Goal: Task Accomplishment & Management: Manage account settings

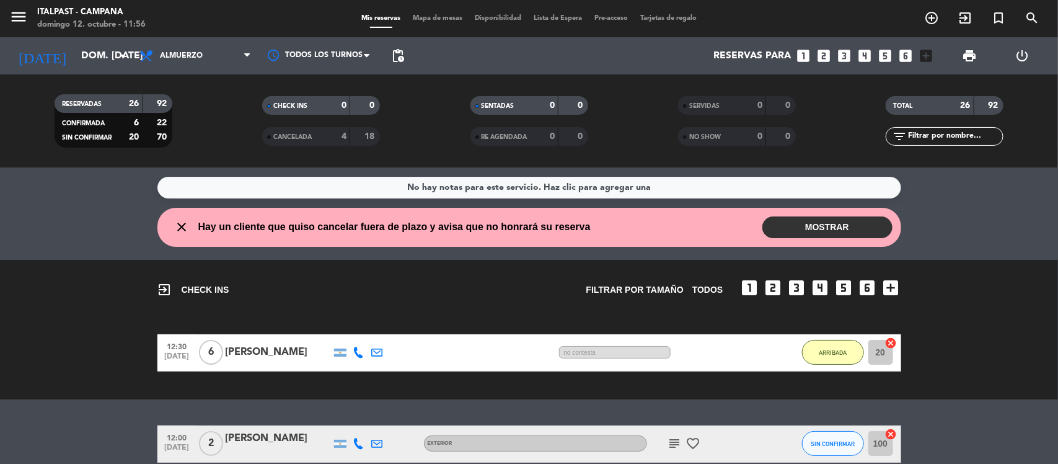
click at [793, 224] on button "MOSTRAR" at bounding box center [827, 227] width 130 height 22
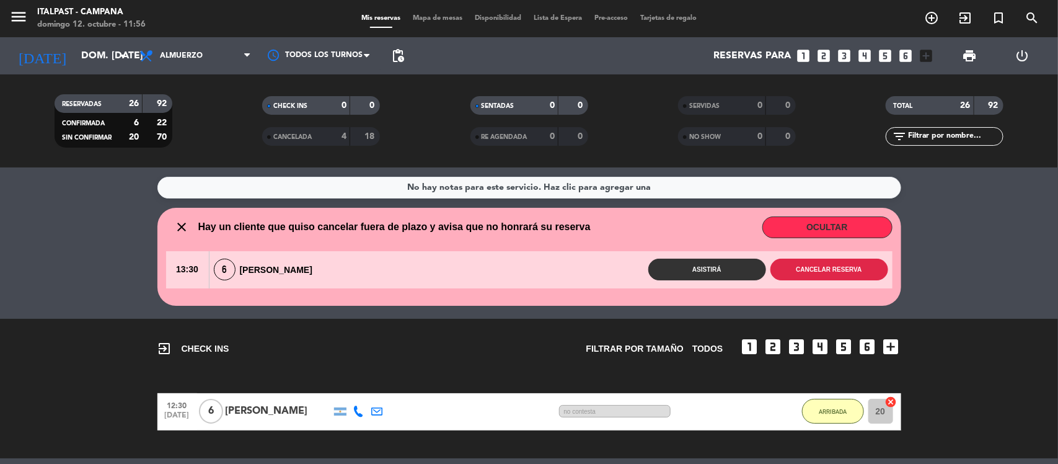
click at [820, 268] on button "Cancelar reserva" at bounding box center [829, 269] width 118 height 22
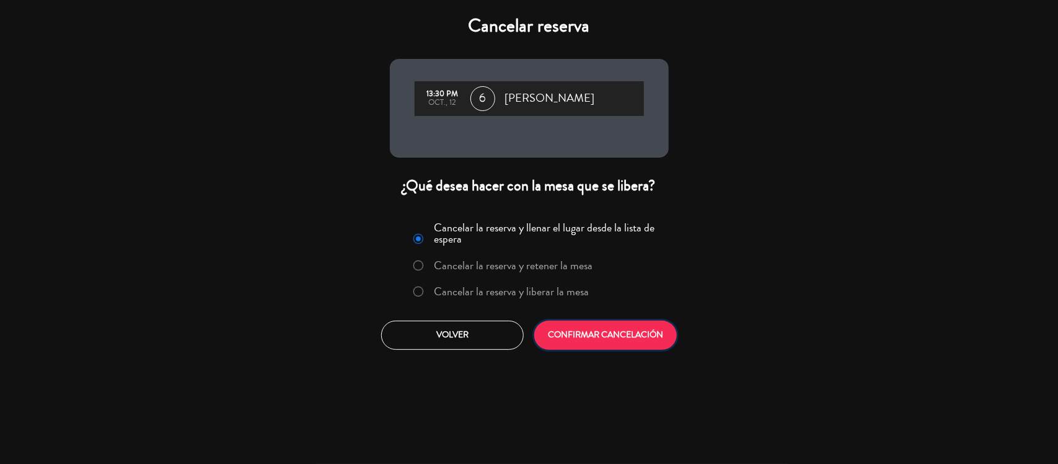
click at [627, 335] on button "CONFIRMAR CANCELACIÓN" at bounding box center [605, 334] width 143 height 29
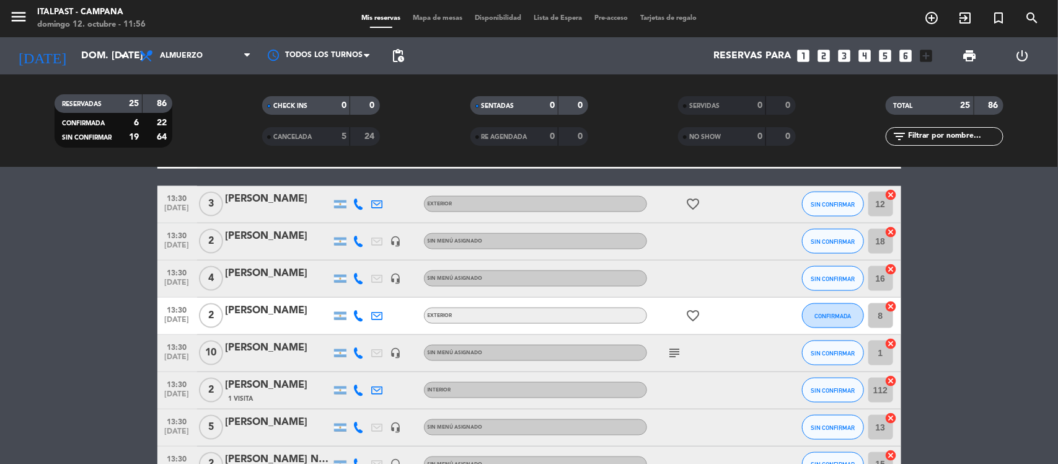
scroll to position [682, 0]
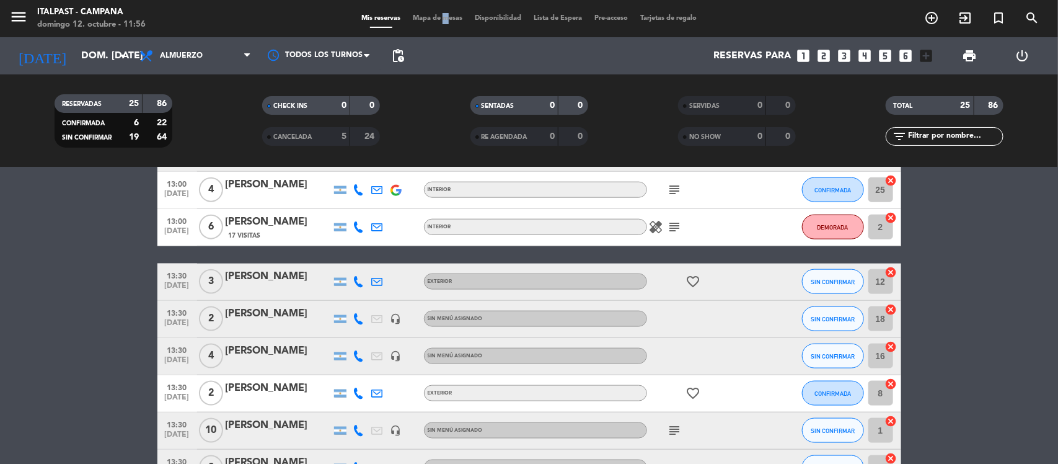
click at [438, 17] on span "Mapa de mesas" at bounding box center [438, 18] width 62 height 7
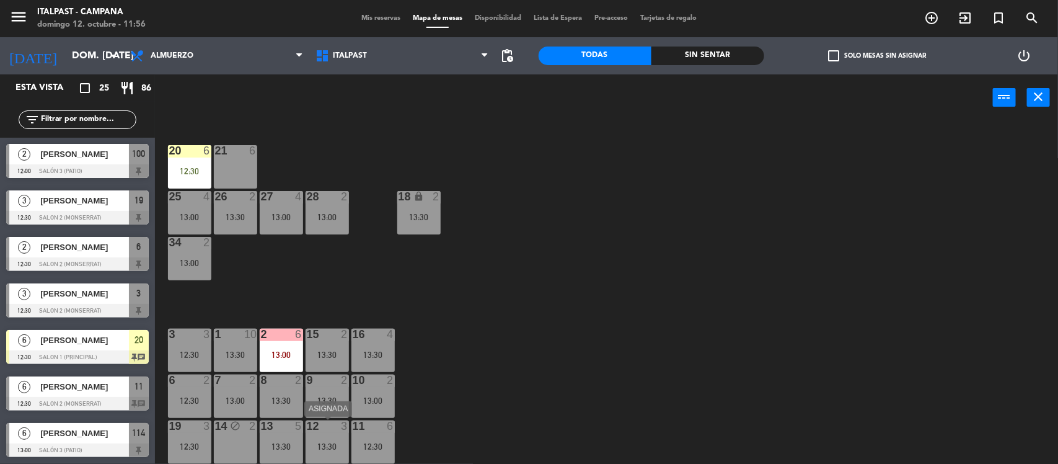
click at [320, 431] on div "12 3" at bounding box center [327, 426] width 43 height 12
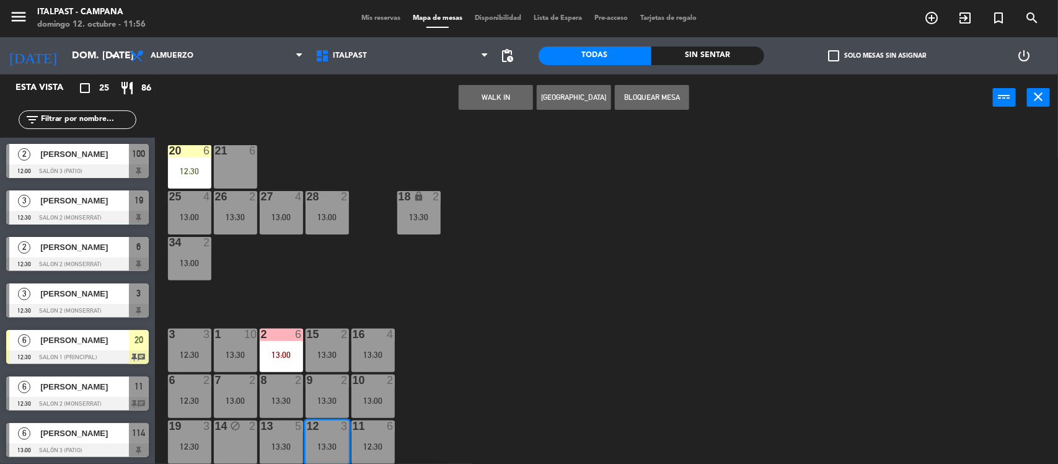
click at [240, 159] on div "21 6" at bounding box center [235, 166] width 43 height 43
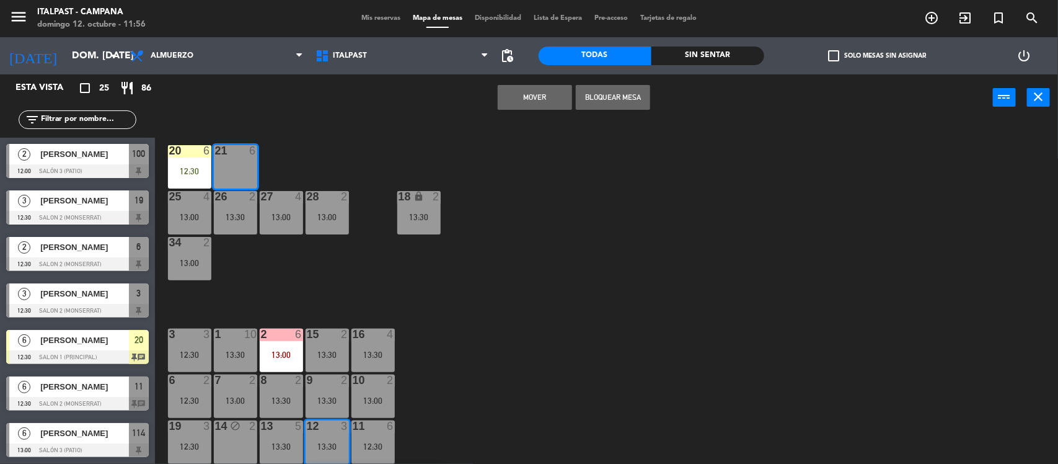
click at [530, 92] on button "Mover" at bounding box center [535, 97] width 74 height 25
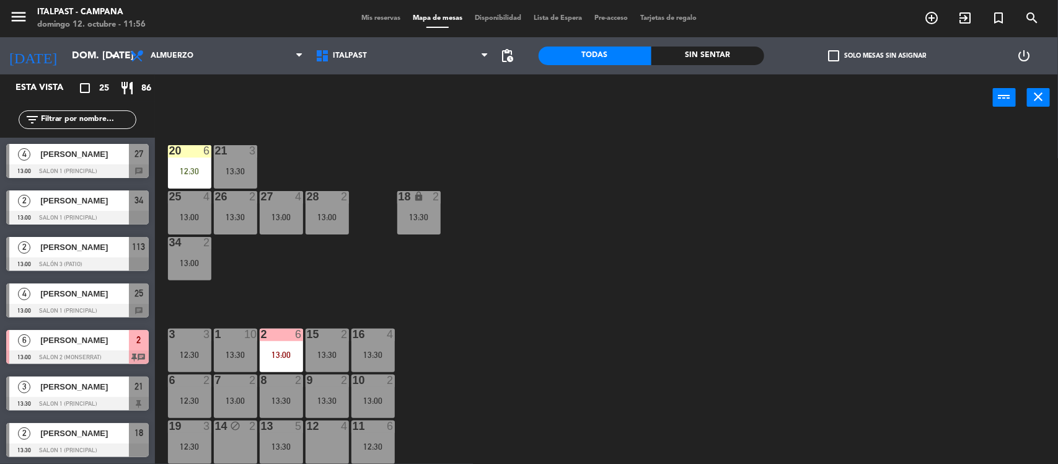
scroll to position [542, 0]
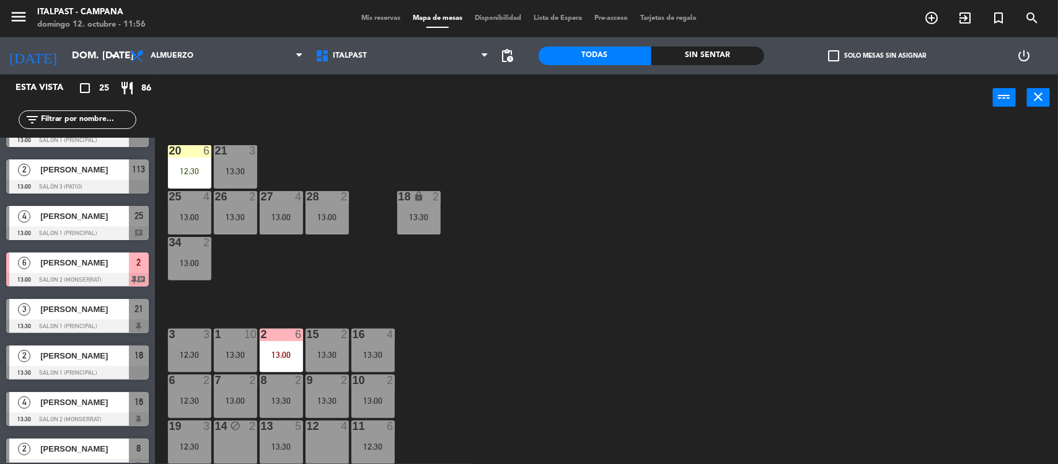
click at [63, 314] on span "[PERSON_NAME]" at bounding box center [84, 308] width 89 height 13
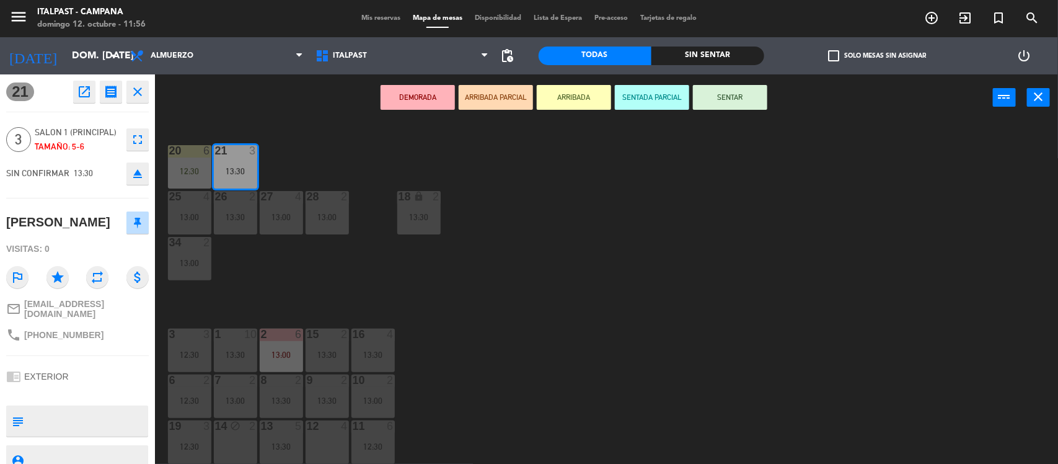
click at [135, 138] on icon "fullscreen" at bounding box center [137, 139] width 15 height 15
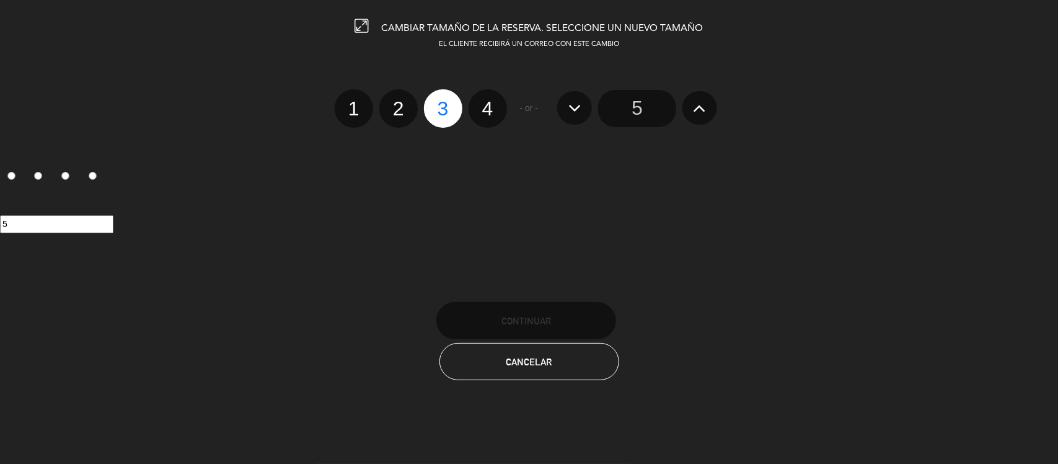
click at [697, 103] on icon at bounding box center [699, 108] width 13 height 20
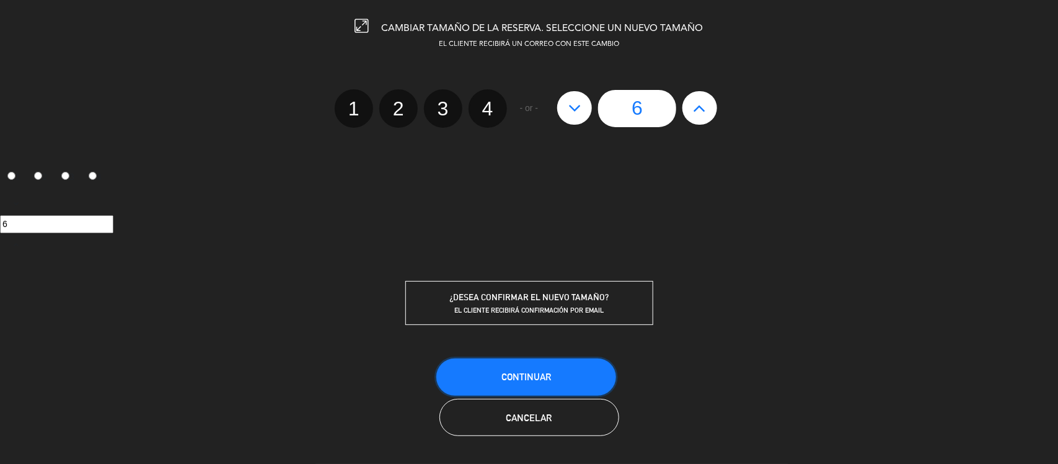
click at [517, 374] on span "Continuar" at bounding box center [526, 376] width 50 height 11
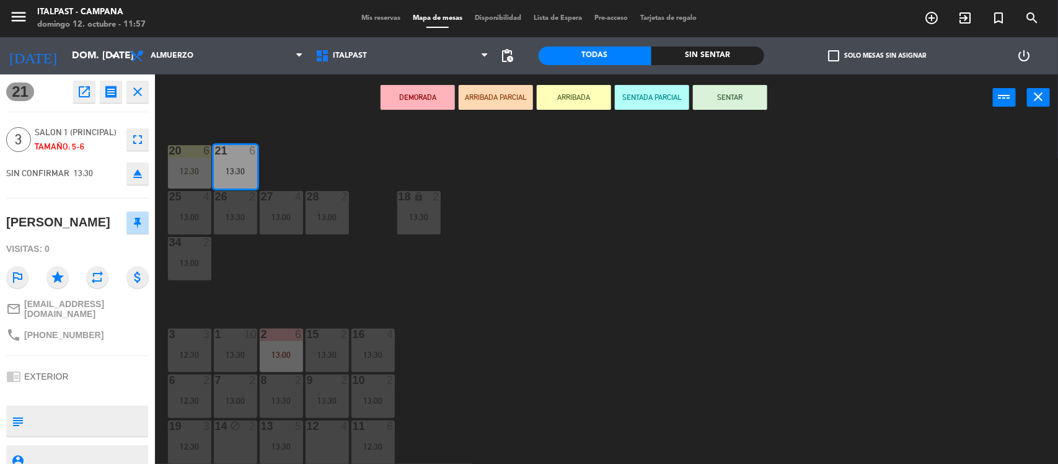
click at [469, 282] on div "20 6 12:30 21 6 13:30 25 4 13:00 26 2 13:30 27 4 13:00 28 2 13:00 18 lock 2 13:…" at bounding box center [611, 294] width 892 height 343
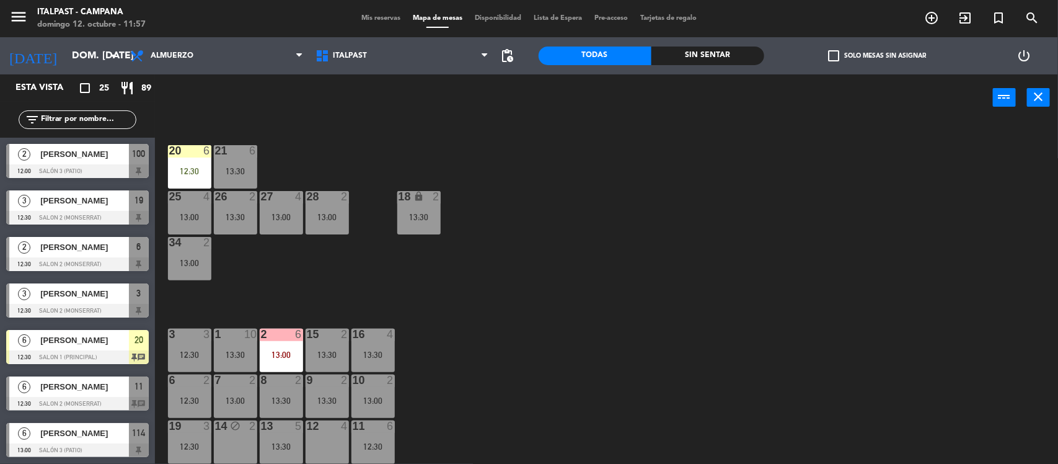
scroll to position [1, 0]
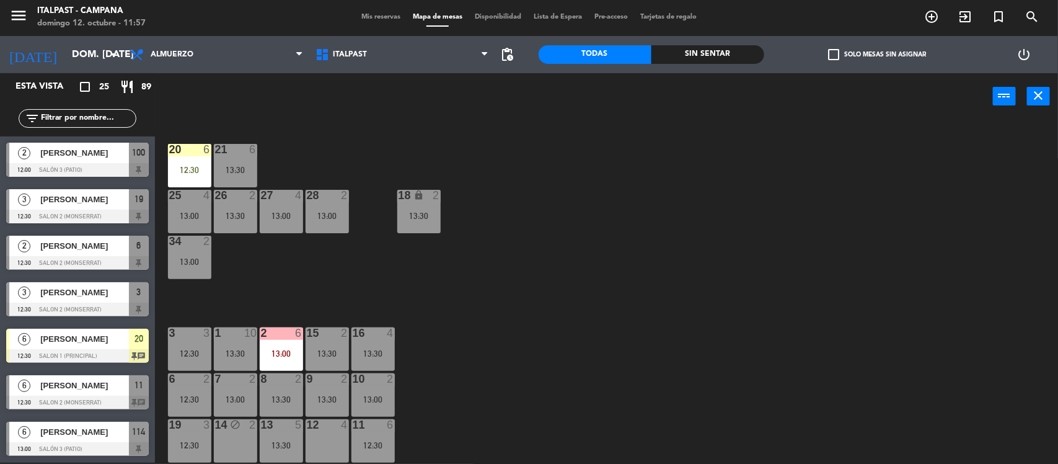
click at [378, 17] on span "Mis reservas" at bounding box center [380, 17] width 51 height 7
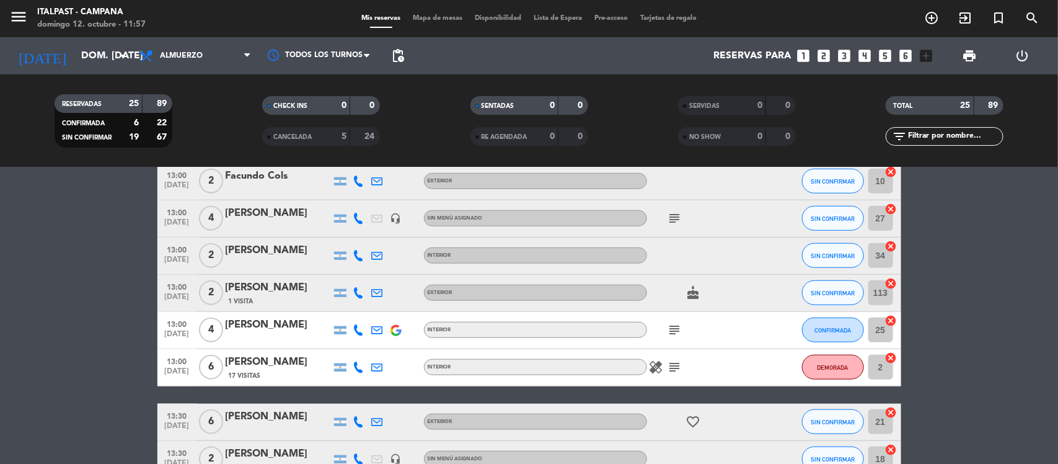
scroll to position [697, 0]
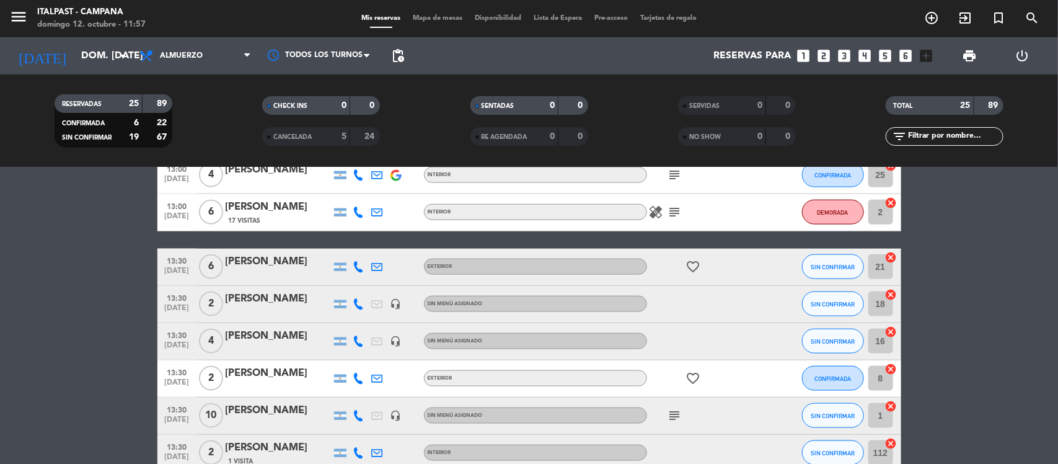
click at [262, 255] on div "[PERSON_NAME]" at bounding box center [278, 261] width 105 height 16
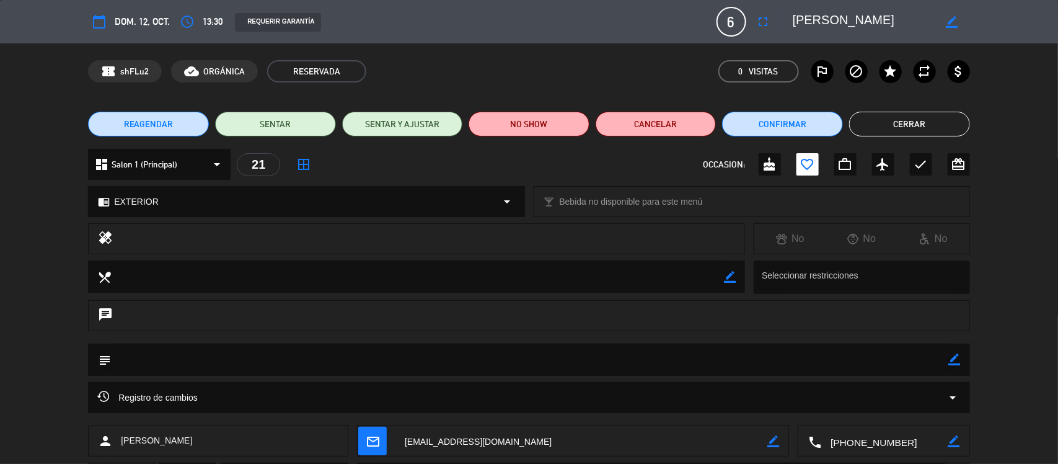
click at [956, 358] on icon "border_color" at bounding box center [955, 359] width 12 height 12
type textarea "confirmada"
click at [954, 359] on icon at bounding box center [955, 359] width 12 height 12
click at [920, 125] on button "Cerrar" at bounding box center [909, 124] width 121 height 25
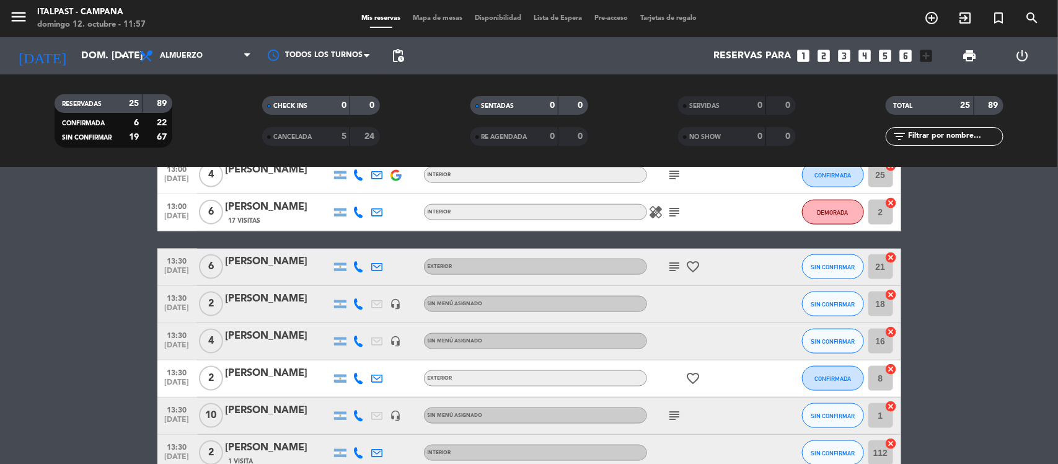
click at [676, 262] on icon "subject" at bounding box center [674, 266] width 15 height 15
click at [831, 263] on span "SIN CONFIRMAR" at bounding box center [833, 266] width 44 height 7
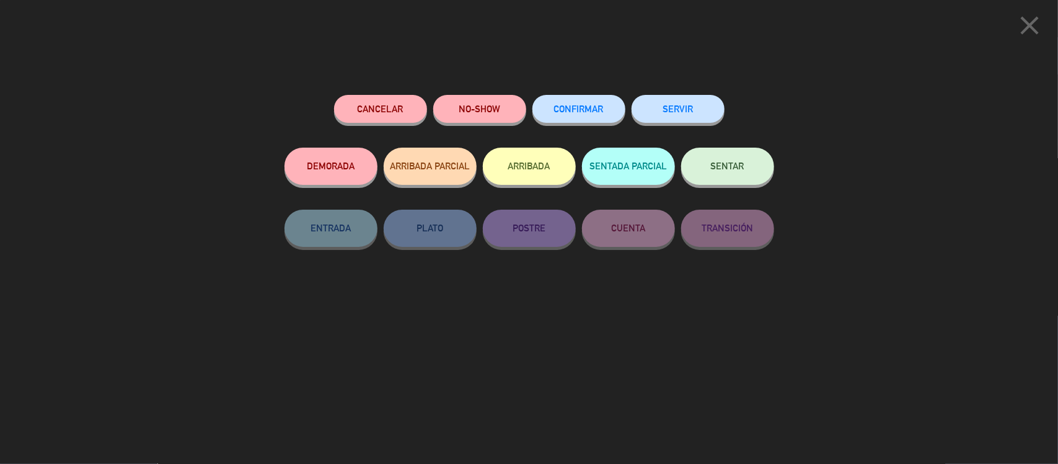
click at [333, 172] on button "DEMORADA" at bounding box center [330, 165] width 93 height 37
